Goal: Find specific fact: Find specific fact

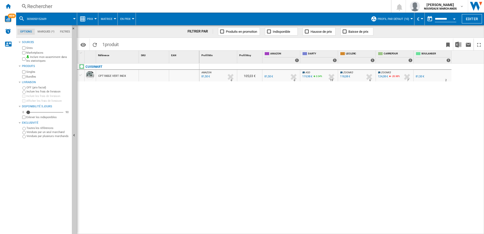
click at [89, 6] on div "Rechercher" at bounding box center [202, 6] width 351 height 7
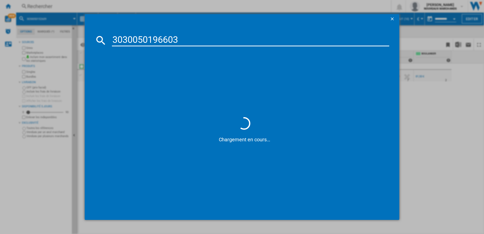
type input "303005019660"
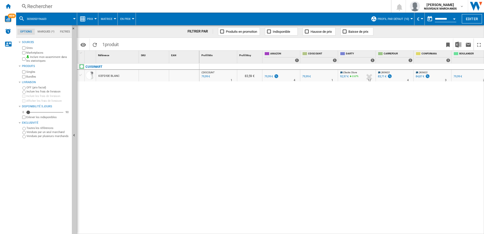
click at [108, 6] on div "Rechercher" at bounding box center [202, 6] width 351 height 7
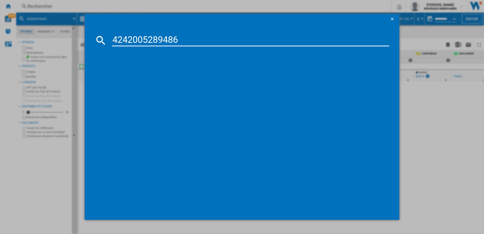
type input "4242005289486"
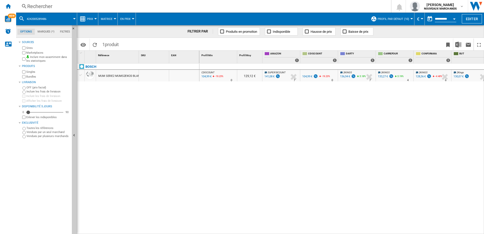
click at [308, 77] on div "104,99 €" at bounding box center [307, 76] width 10 height 3
click at [94, 9] on div "Rechercher" at bounding box center [202, 6] width 351 height 7
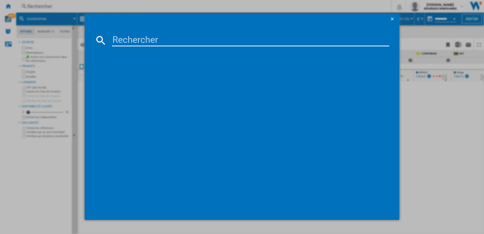
type input "3045387293833"
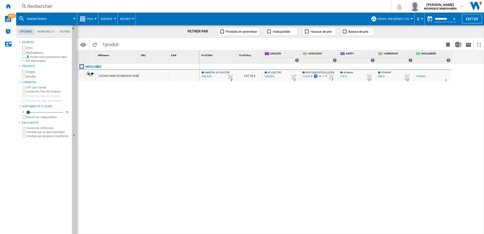
click at [114, 7] on div "Rechercher" at bounding box center [202, 6] width 351 height 7
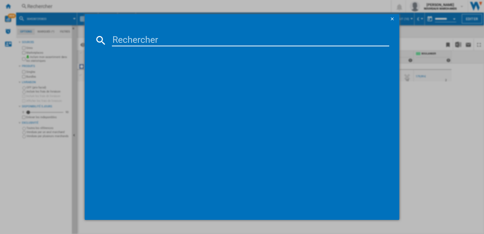
click at [180, 39] on input at bounding box center [250, 40] width 277 height 12
type input "3016661175817"
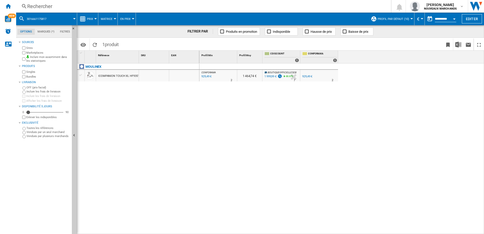
click at [271, 75] on div "1 999,99 €" at bounding box center [270, 76] width 12 height 3
click at [68, 7] on div "Rechercher" at bounding box center [202, 6] width 351 height 7
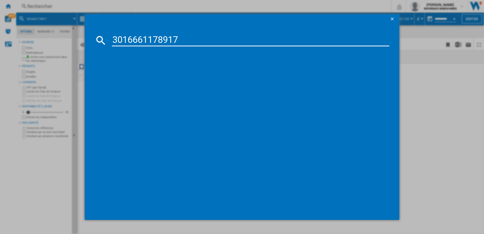
type input "3016661178917"
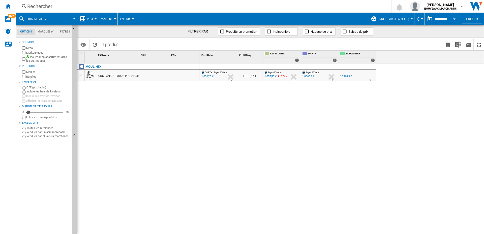
click at [310, 76] on div "1 036,23 €" at bounding box center [308, 76] width 12 height 3
